Goal: Transaction & Acquisition: Book appointment/travel/reservation

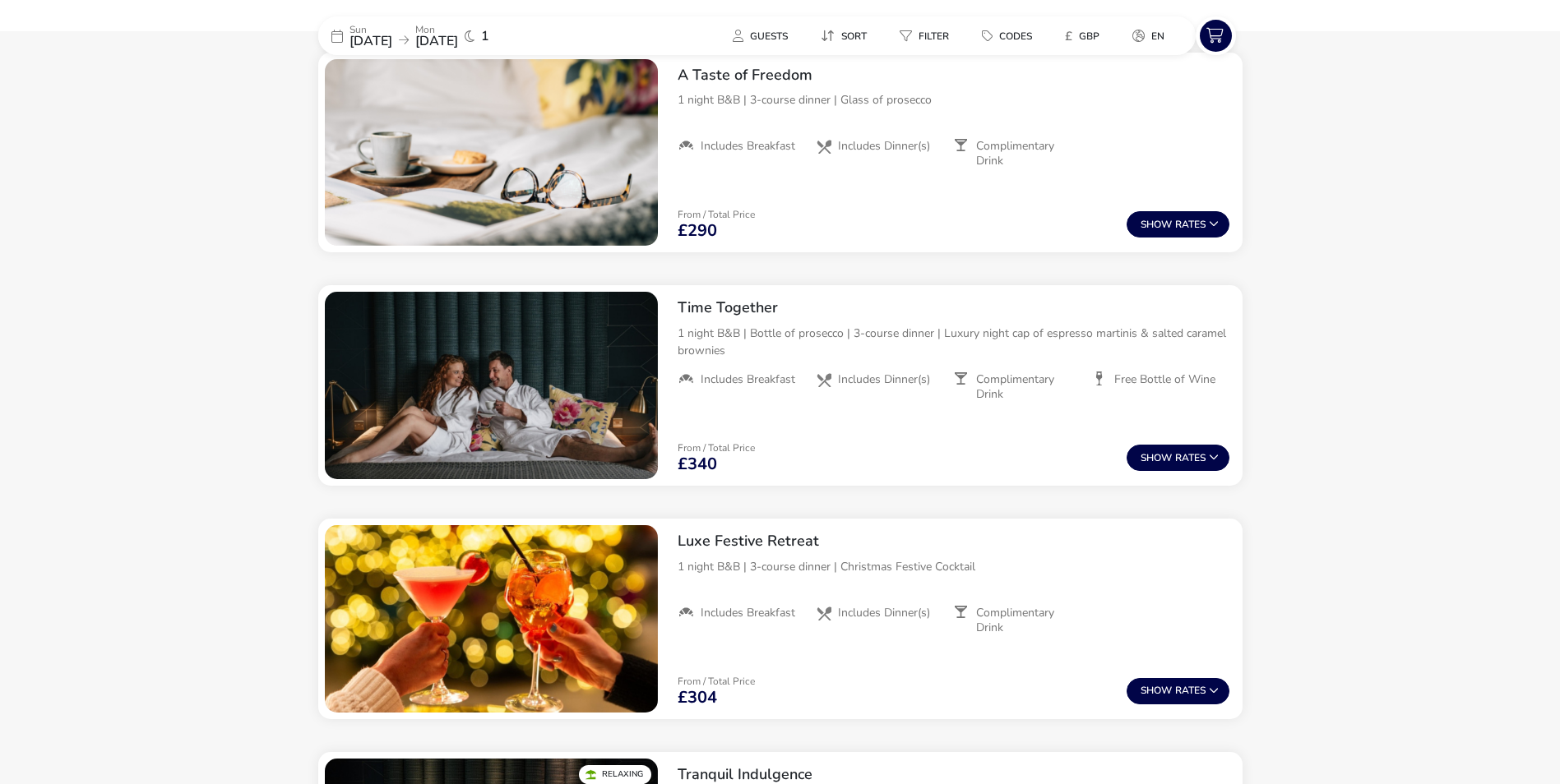
scroll to position [661, 0]
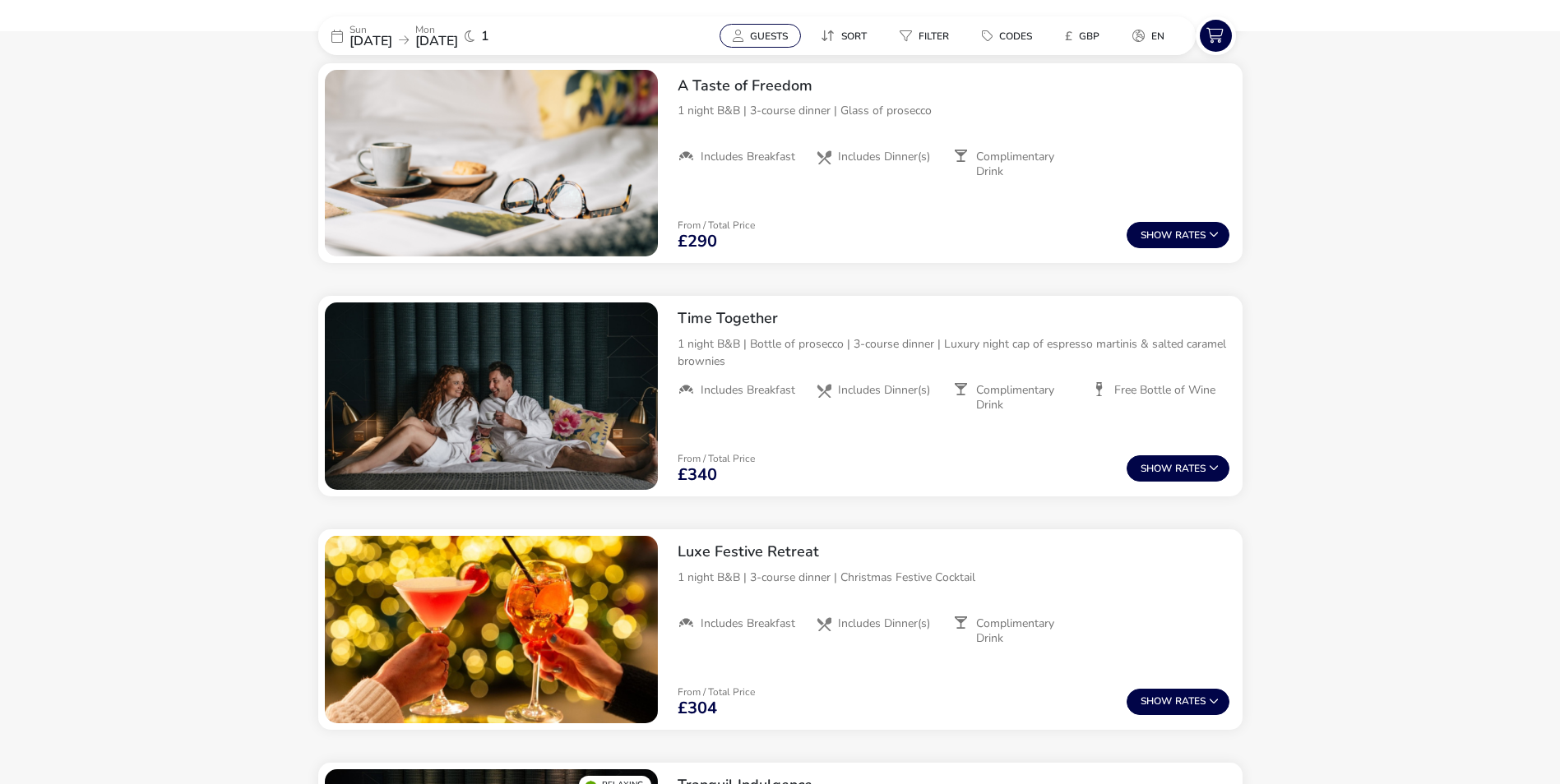
click at [785, 32] on span "Guests" at bounding box center [768, 36] width 38 height 13
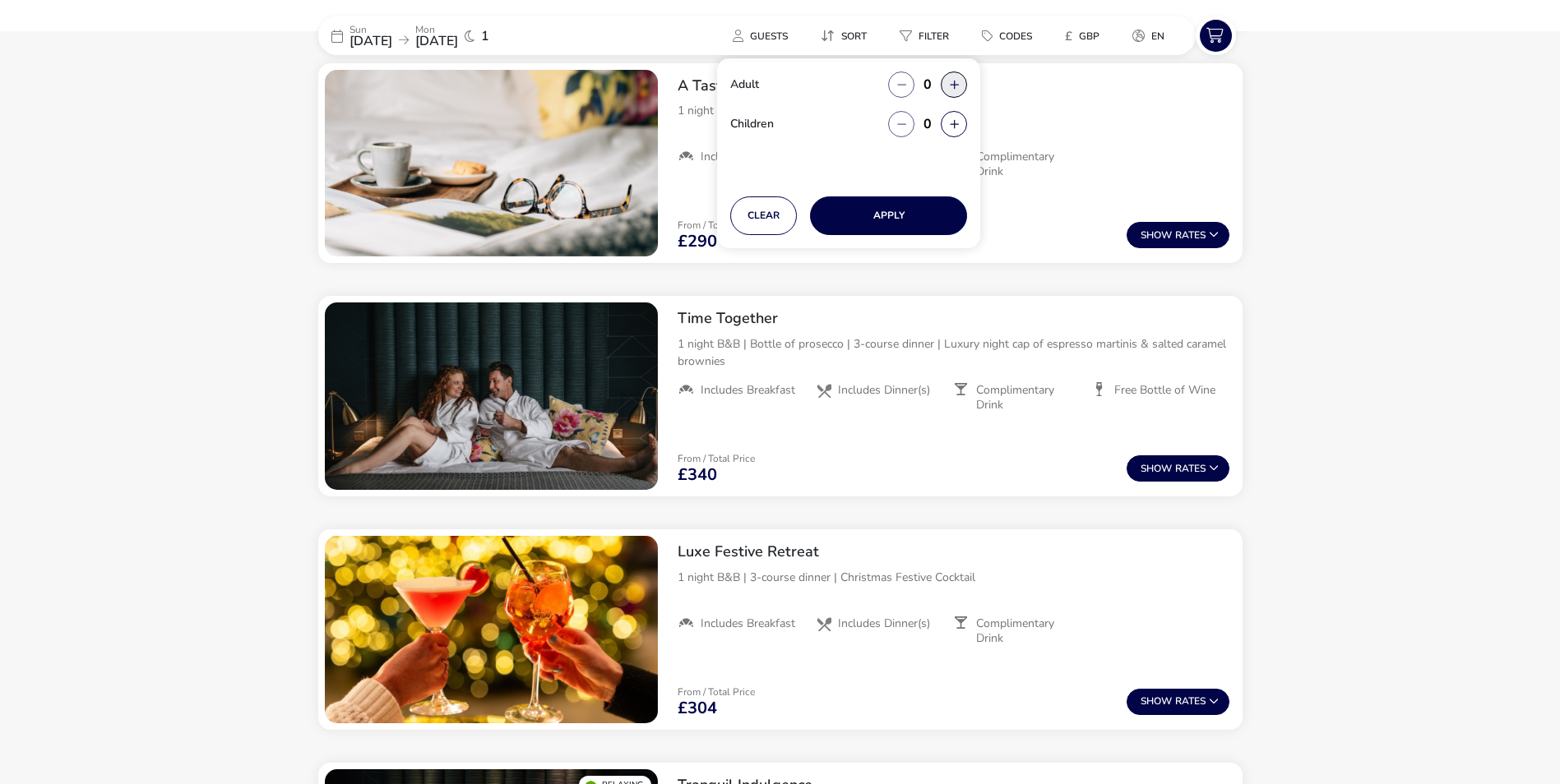
click at [948, 85] on button "button" at bounding box center [954, 84] width 26 height 26
click at [948, 86] on span "button" at bounding box center [948, 86] width 0 height 0
type input "2"
click at [950, 123] on button "button" at bounding box center [954, 124] width 26 height 26
click at [951, 124] on span "button" at bounding box center [951, 124] width 0 height 0
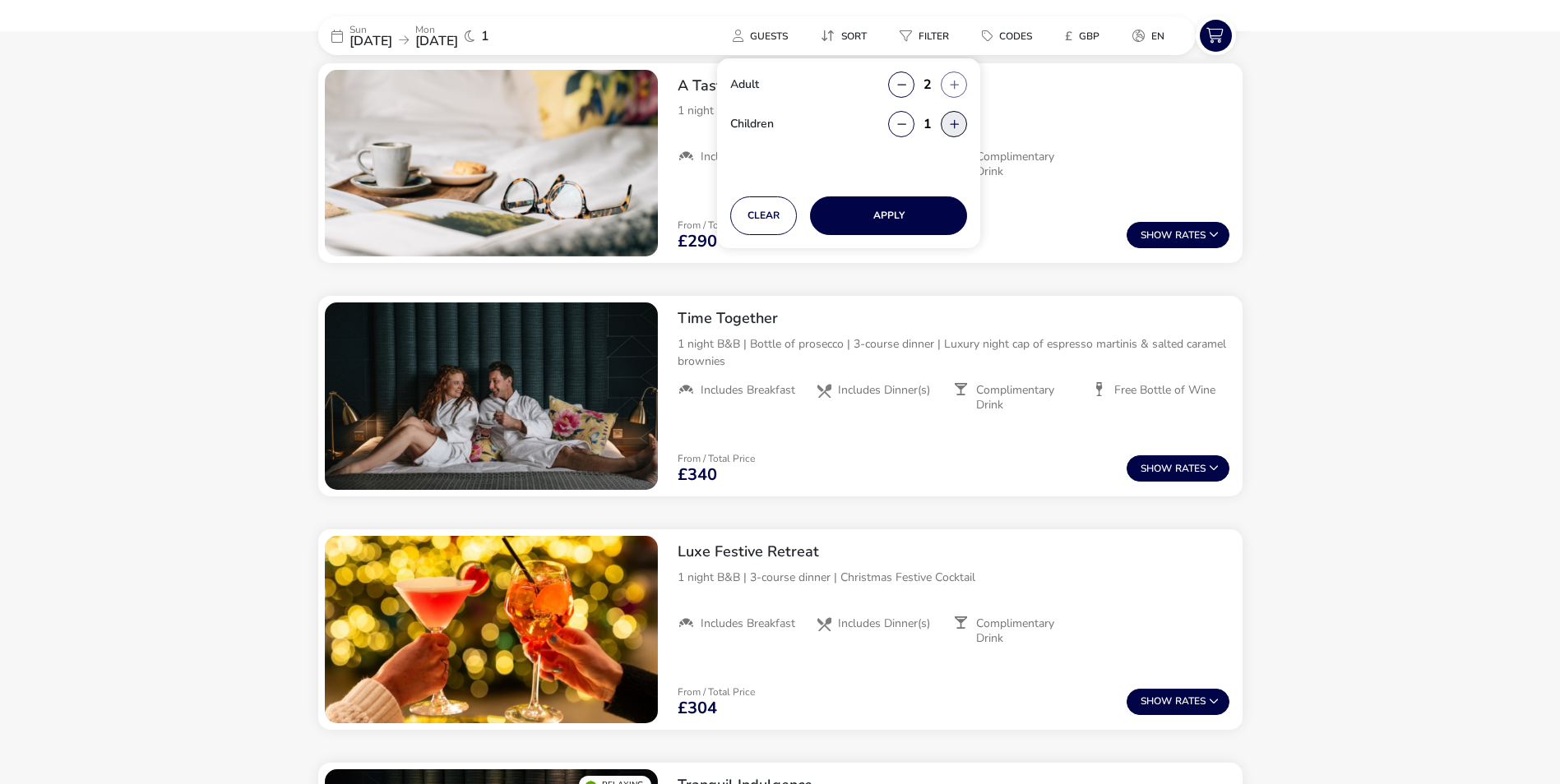
type input "2"
click at [950, 123] on button "button" at bounding box center [954, 124] width 26 height 26
click at [950, 124] on button "button" at bounding box center [954, 124] width 26 height 26
click at [958, 127] on button "button" at bounding box center [954, 124] width 26 height 26
click at [890, 217] on button "Apply" at bounding box center [889, 216] width 157 height 39
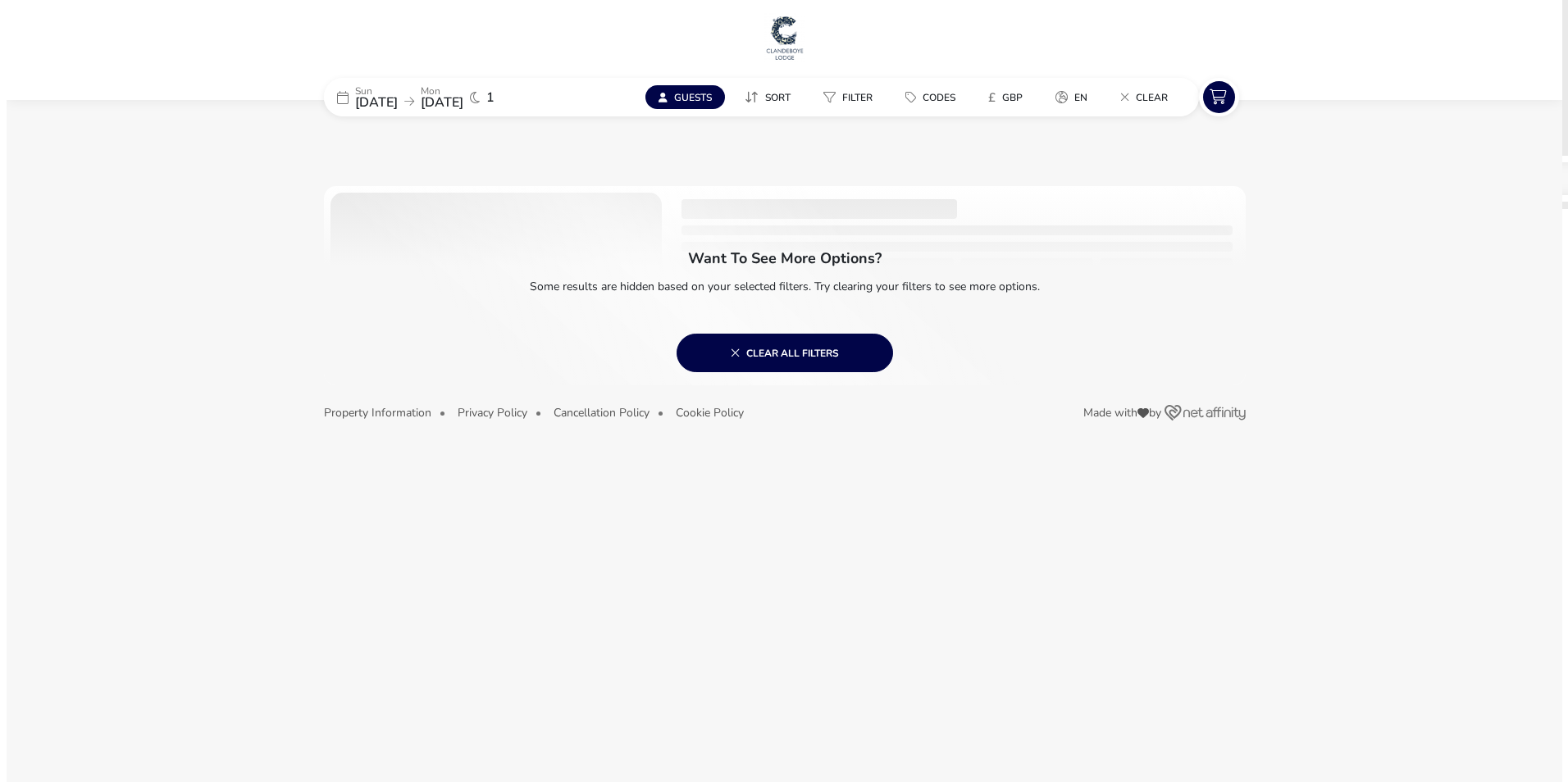
scroll to position [0, 0]
